Goal: Task Accomplishment & Management: Manage account settings

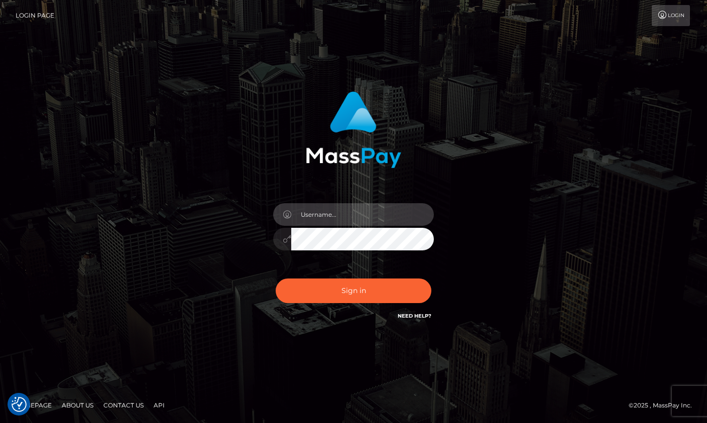
click at [343, 213] on input "text" at bounding box center [362, 214] width 143 height 23
type input "Drew Guizzetti"
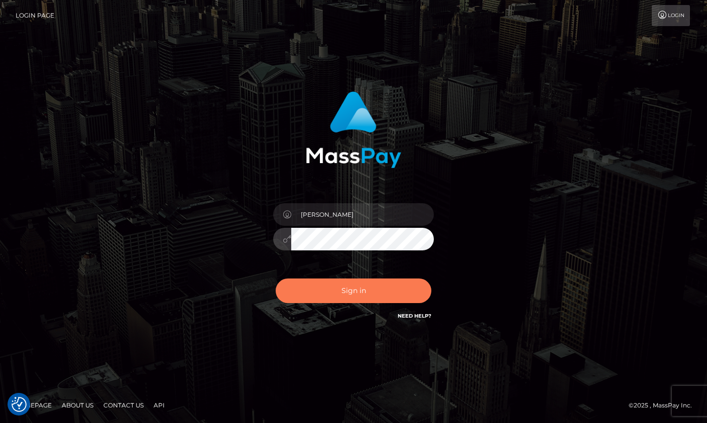
click at [345, 286] on button "Sign in" at bounding box center [354, 291] width 156 height 25
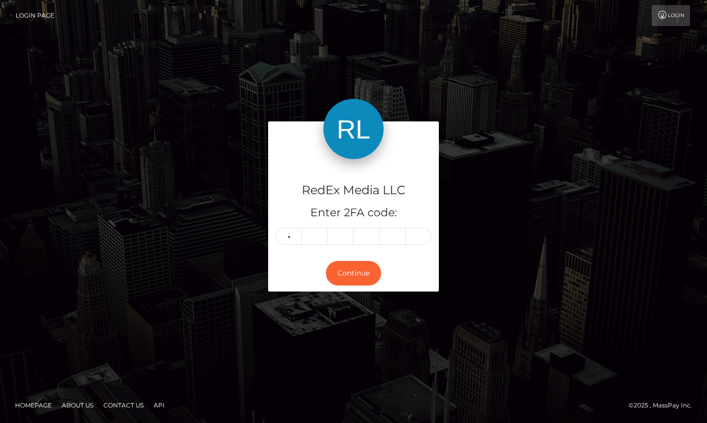
type input "9"
type input "0"
type input "9"
type input "2"
type input "7"
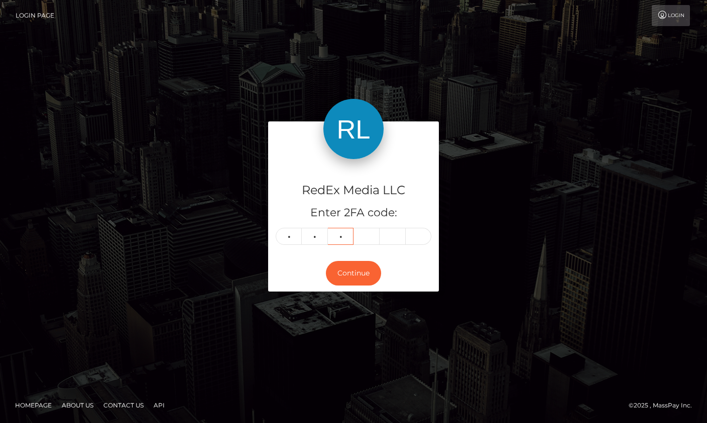
type input "6"
type input "0"
type input "3"
type input "1"
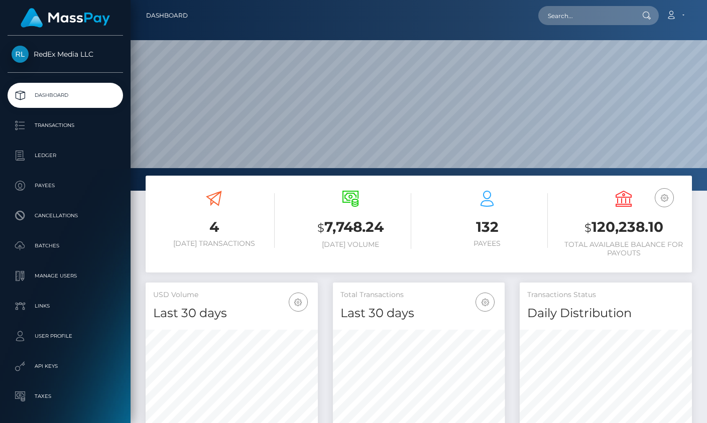
scroll to position [178, 172]
click at [59, 187] on p "Payees" at bounding box center [65, 185] width 107 height 15
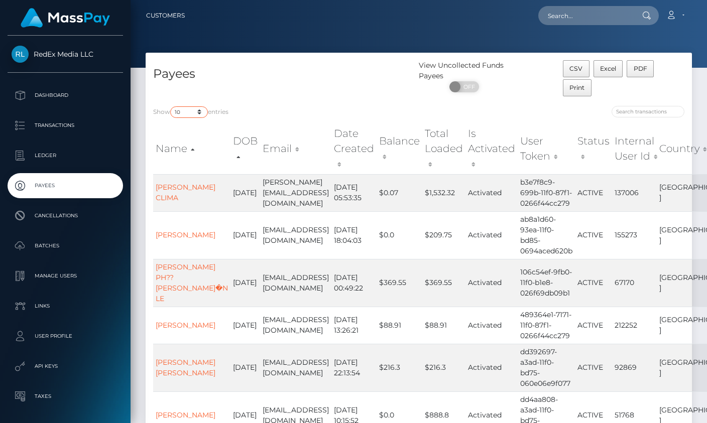
click at [201, 112] on select "10 25 50 100 250" at bounding box center [189, 112] width 38 height 12
select select "250"
click at [171, 106] on select "10 25 50 100 250" at bounding box center [189, 112] width 38 height 12
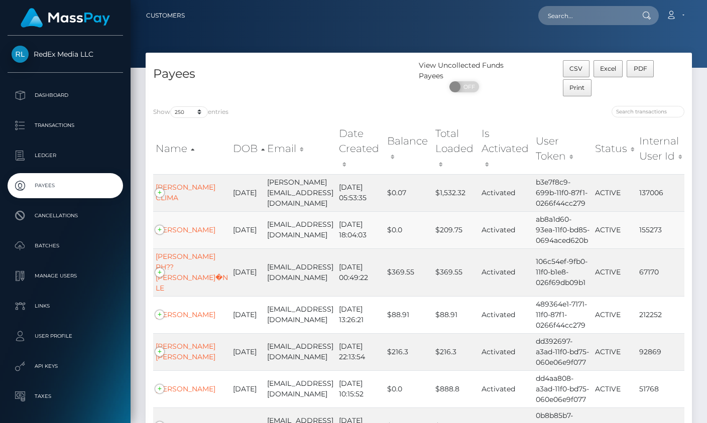
scroll to position [3664, 0]
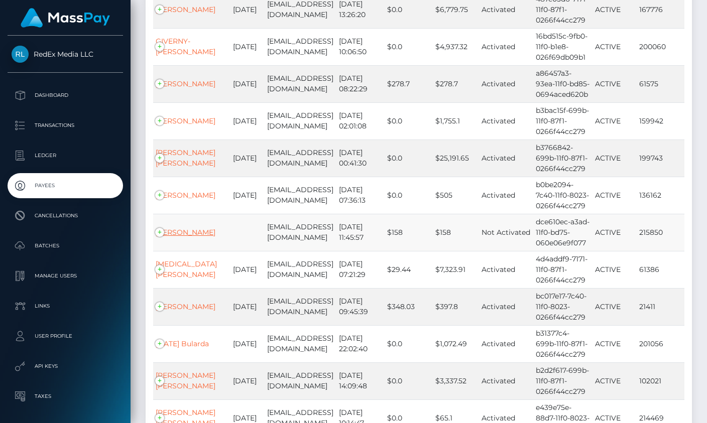
click at [184, 228] on link "Annie Bissonnette" at bounding box center [186, 232] width 60 height 9
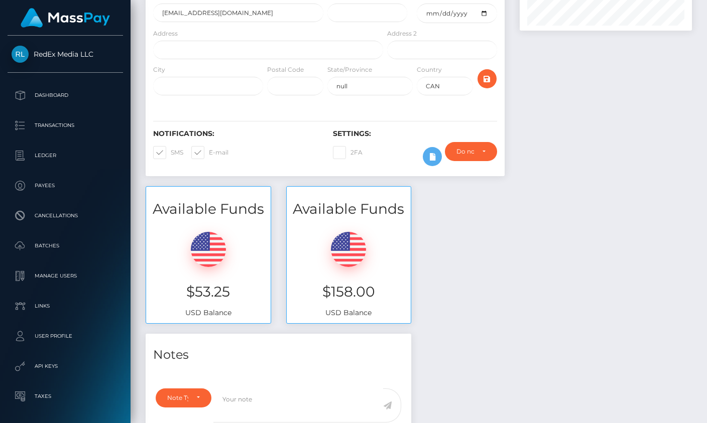
scroll to position [144, 0]
click at [495, 287] on div "Available Funds $53.25 USD Balance Available Funds $158.00 USD Balance" at bounding box center [418, 259] width 561 height 148
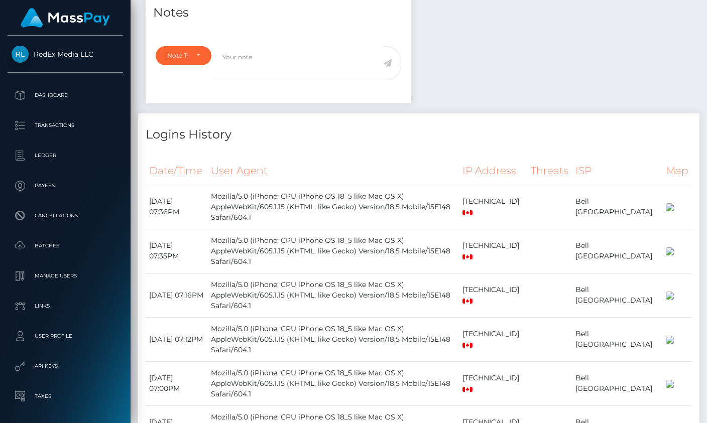
scroll to position [479, 0]
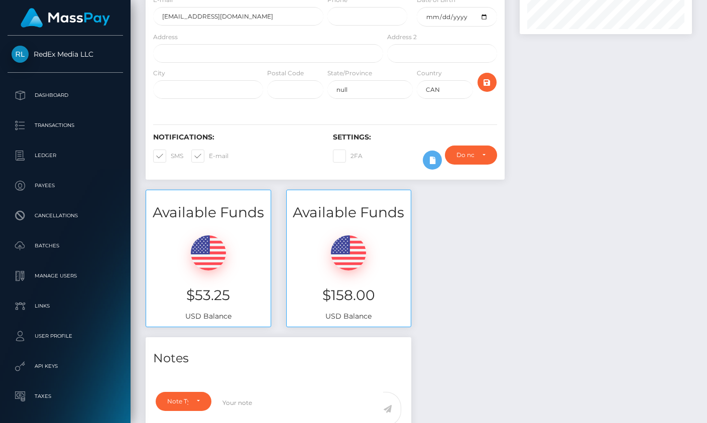
scroll to position [140, 0]
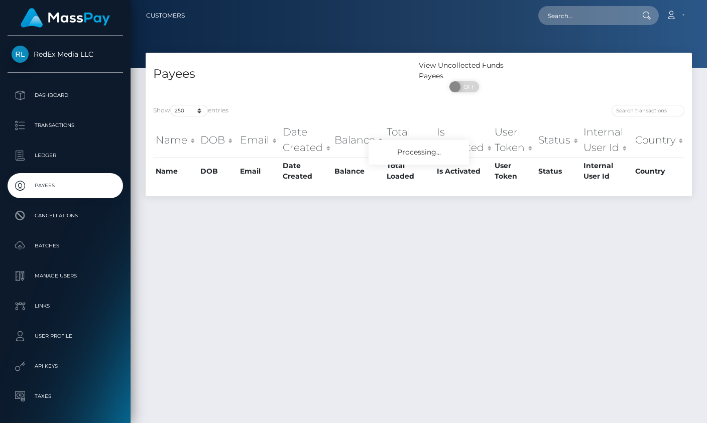
select select "250"
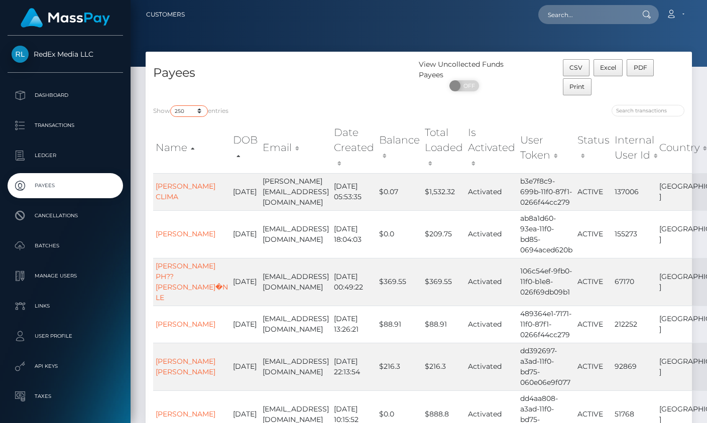
click at [188, 106] on select "10 25 50 100 250" at bounding box center [189, 111] width 38 height 12
click at [171, 105] on select "10 25 50 100 250" at bounding box center [189, 111] width 38 height 12
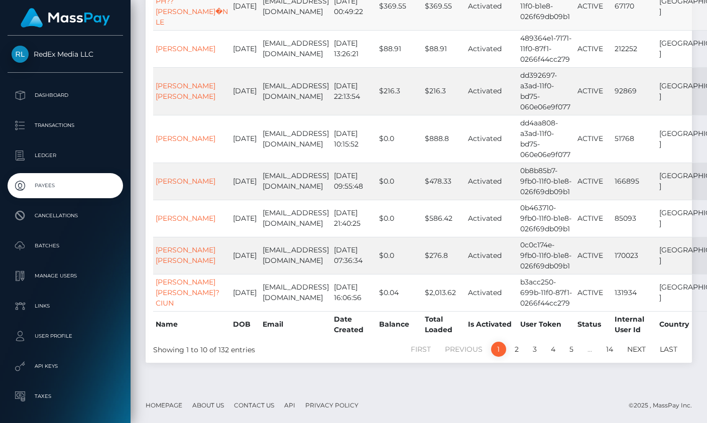
scroll to position [0, 0]
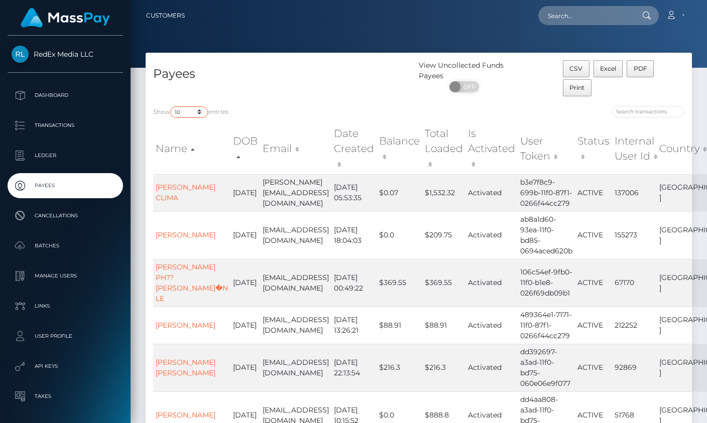
click at [192, 110] on select "10 25 50 100 250" at bounding box center [189, 112] width 38 height 12
select select "250"
click at [171, 106] on select "10 25 50 100 250" at bounding box center [189, 112] width 38 height 12
click at [350, 100] on div "Show 10 25 50 100 250 entries Name DOB Email Date Created Balance Total Loaded …" at bounding box center [419, 368] width 546 height 541
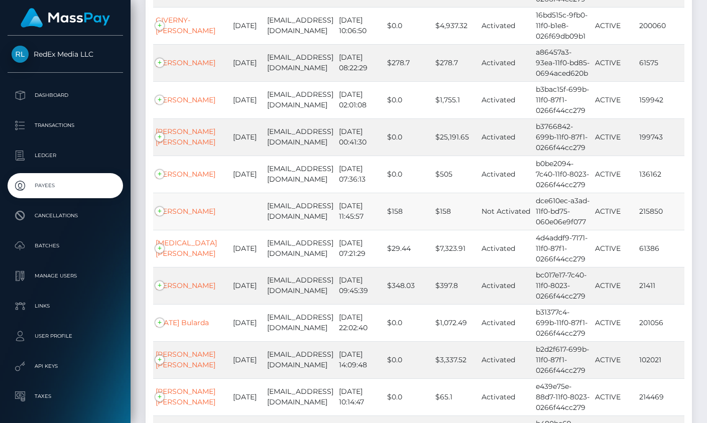
scroll to position [3686, 0]
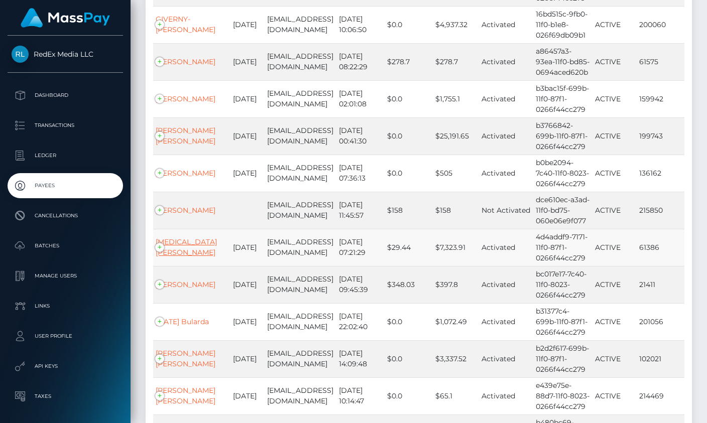
click at [181, 237] on link "[MEDICAL_DATA][PERSON_NAME]" at bounding box center [186, 247] width 61 height 20
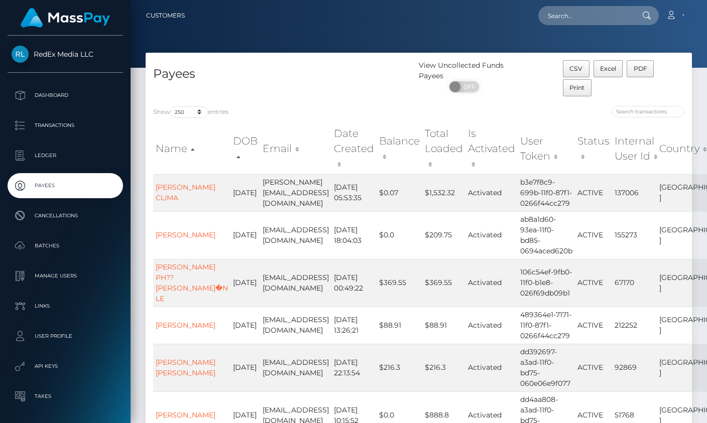
click at [185, 118] on div "Show 10 25 50 100 250 entries" at bounding box center [282, 113] width 258 height 14
click at [186, 115] on select "10 25 50 100 250" at bounding box center [189, 112] width 38 height 12
select select "100"
click at [171, 106] on select "10 25 50 100 250" at bounding box center [189, 112] width 38 height 12
click at [276, 106] on div "Show 10 25 50 100 250 entries" at bounding box center [282, 113] width 258 height 14
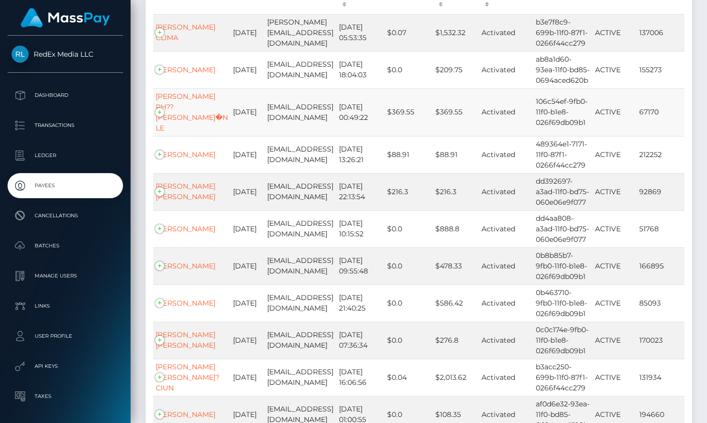
scroll to position [3620, 0]
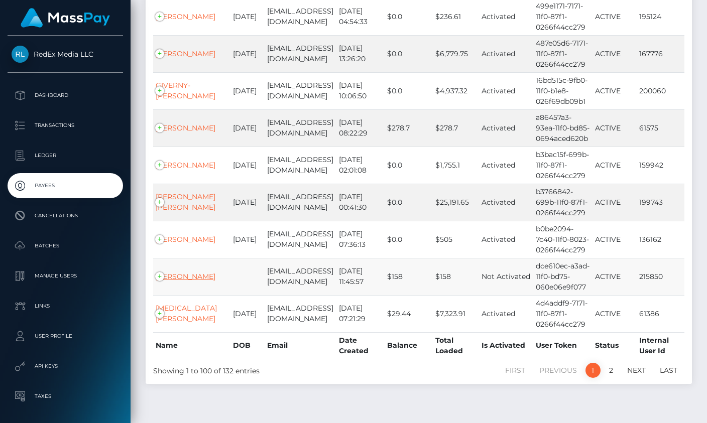
click at [174, 272] on link "[PERSON_NAME]" at bounding box center [186, 276] width 60 height 9
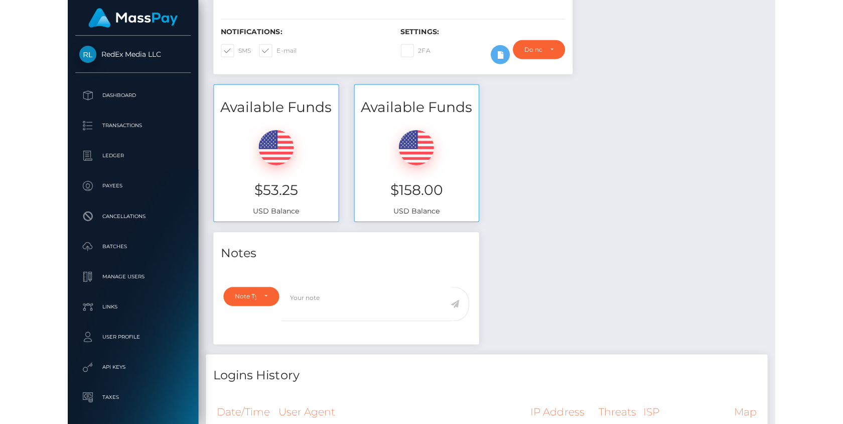
scroll to position [858, 0]
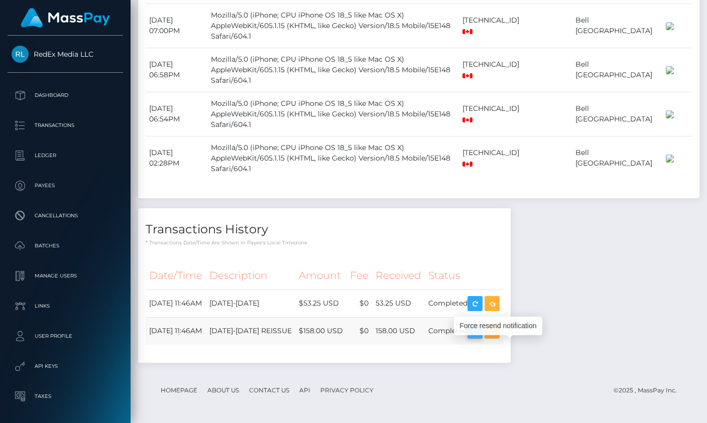
click at [481, 336] on icon "button" at bounding box center [475, 331] width 12 height 13
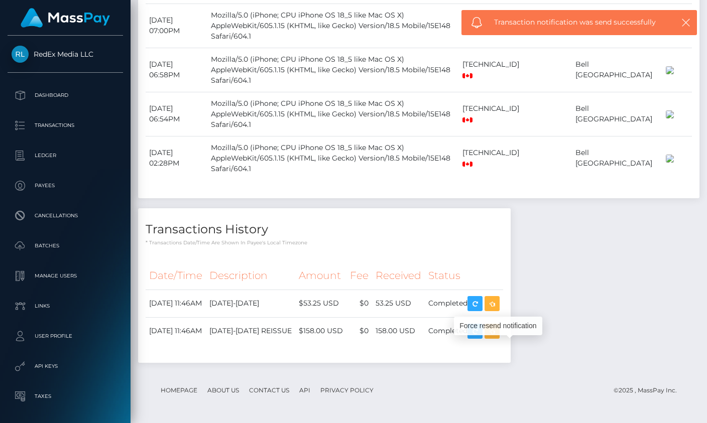
click at [507, 314] on div "Force resend notification" at bounding box center [498, 326] width 88 height 25
click at [481, 301] on icon "button" at bounding box center [475, 304] width 12 height 13
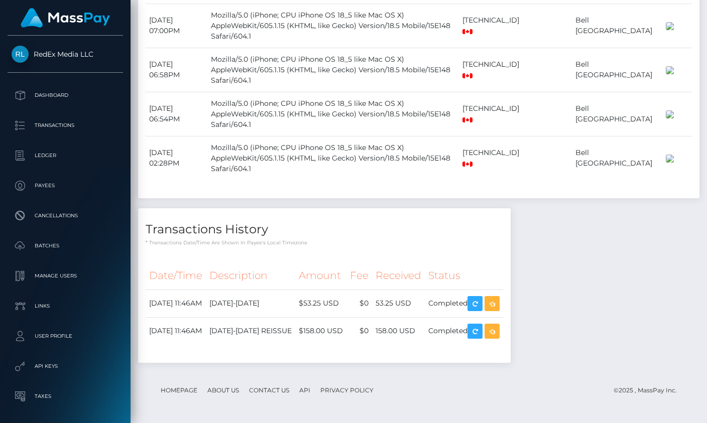
drag, startPoint x: 611, startPoint y: 322, endPoint x: 602, endPoint y: 321, distance: 9.0
click at [611, 321] on div "Notes Note Type Compliance Clear Compliance General Note Type" at bounding box center [418, 3] width 561 height 739
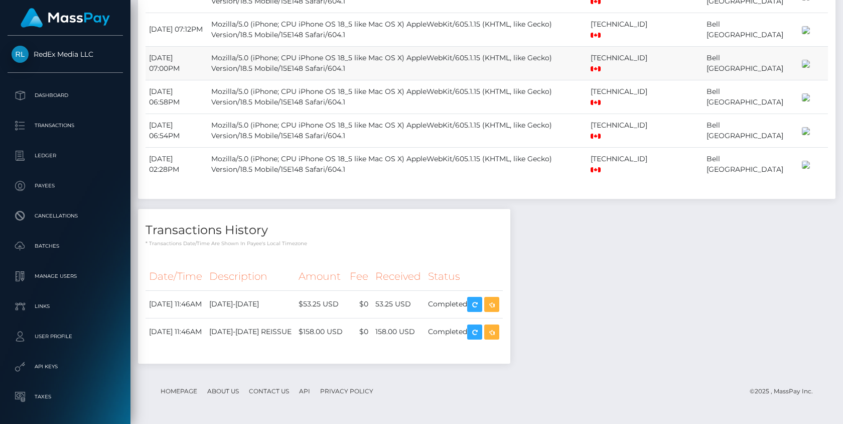
scroll to position [120, 217]
